Goal: Communication & Community: Answer question/provide support

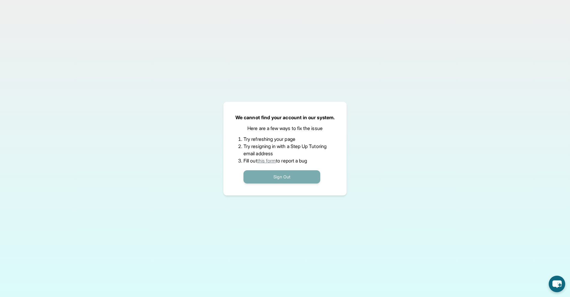
click at [287, 178] on button "Sign Out" at bounding box center [282, 176] width 77 height 13
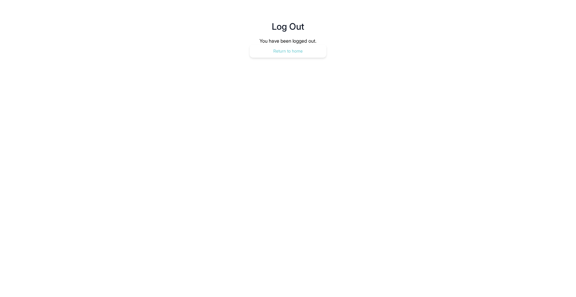
click at [300, 51] on button "Return to home" at bounding box center [288, 50] width 77 height 13
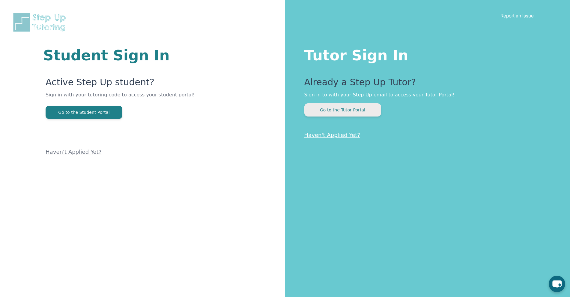
click at [344, 113] on button "Go to the Tutor Portal" at bounding box center [342, 109] width 77 height 13
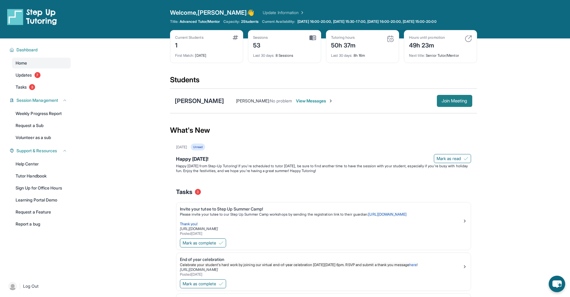
click at [456, 101] on span "Join Meeting" at bounding box center [455, 101] width 26 height 4
